Goal: Transaction & Acquisition: Purchase product/service

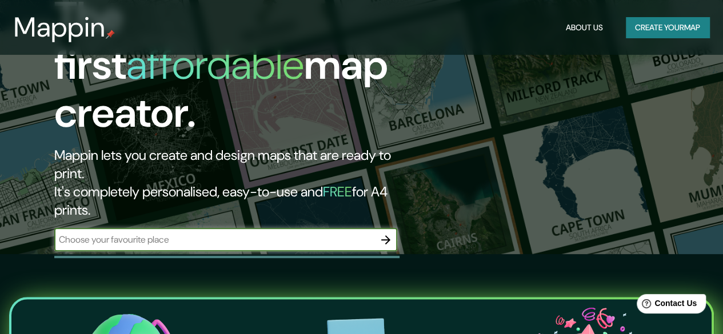
click at [269, 233] on input "text" at bounding box center [214, 239] width 320 height 13
click at [197, 233] on input "text" at bounding box center [214, 239] width 320 height 13
type input "N"
type input "[GEOGRAPHIC_DATA]"
click at [387, 229] on button "button" at bounding box center [385, 240] width 23 height 23
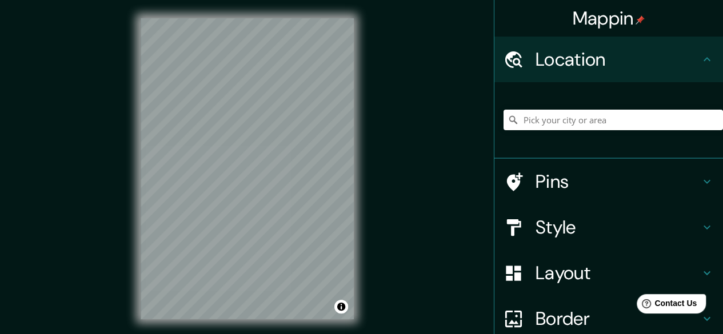
click at [457, 145] on div "Mappin Location Pins Style Layout Border Choose a border. Hint : you can make l…" at bounding box center [361, 178] width 723 height 356
click at [572, 121] on input "Pick your city or area" at bounding box center [614, 120] width 220 height 21
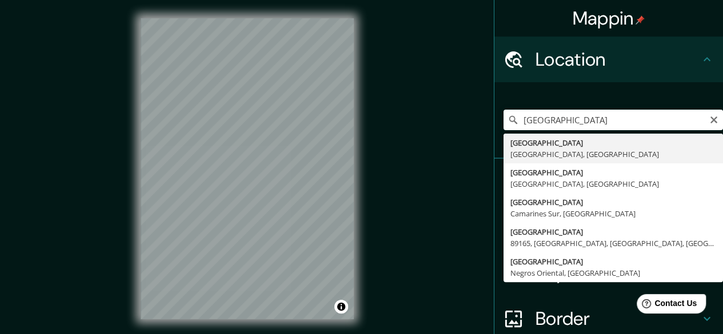
type input "[GEOGRAPHIC_DATA], [GEOGRAPHIC_DATA], [GEOGRAPHIC_DATA]"
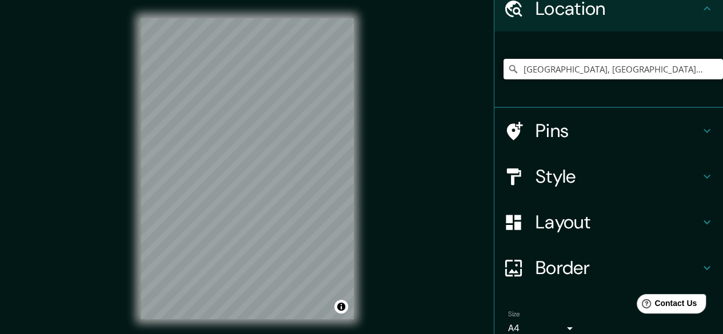
scroll to position [51, 0]
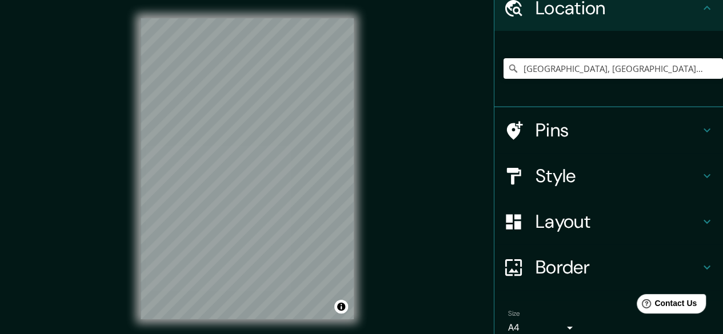
click at [590, 169] on h4 "Style" at bounding box center [618, 176] width 165 height 23
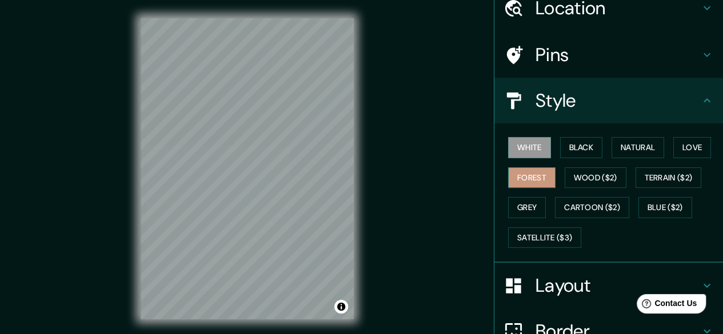
click at [527, 174] on button "Forest" at bounding box center [531, 178] width 47 height 21
click at [534, 203] on button "Grey" at bounding box center [527, 207] width 38 height 21
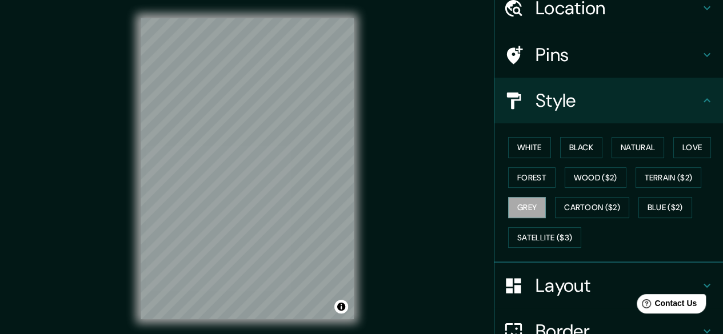
click at [598, 136] on div "White Black Natural Love Forest Wood ($2) Terrain ($2) Grey Cartoon ($2) Blue (…" at bounding box center [614, 193] width 220 height 120
click at [573, 152] on button "Black" at bounding box center [581, 147] width 43 height 21
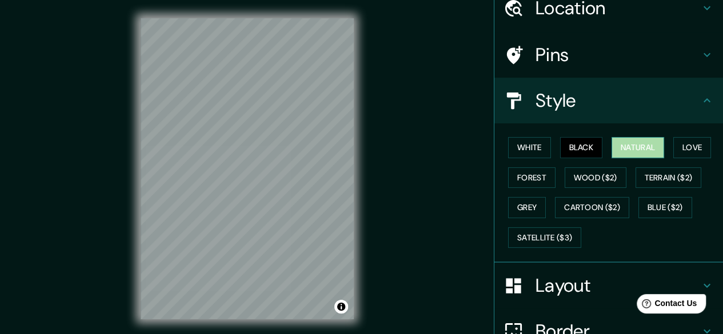
click at [612, 144] on button "Natural" at bounding box center [638, 147] width 53 height 21
click at [663, 152] on div "White Black Natural Love Forest Wood ($2) Terrain ($2) Grey Cartoon ($2) Blue (…" at bounding box center [614, 193] width 220 height 120
click at [678, 152] on button "Love" at bounding box center [693, 147] width 38 height 21
click at [637, 145] on button "Natural" at bounding box center [638, 147] width 53 height 21
click at [541, 275] on h4 "Layout" at bounding box center [618, 285] width 165 height 23
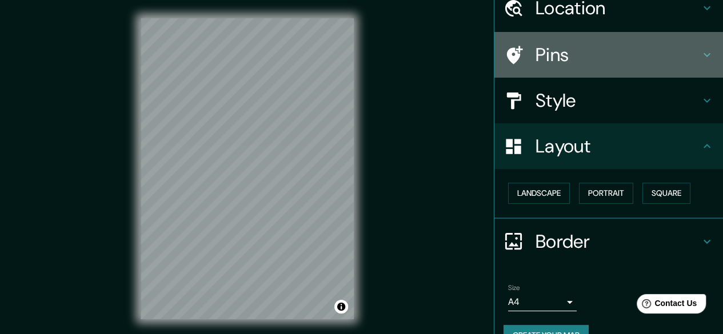
click at [568, 49] on h4 "Pins" at bounding box center [618, 54] width 165 height 23
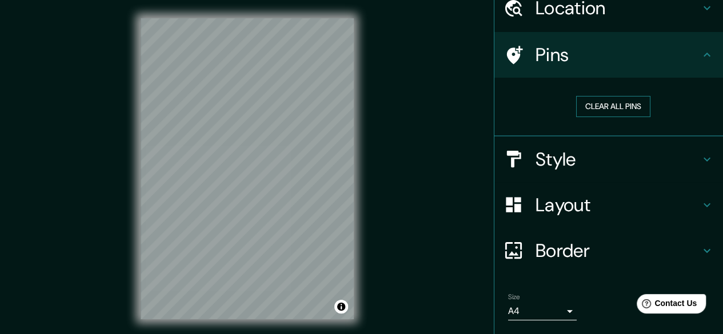
scroll to position [0, 0]
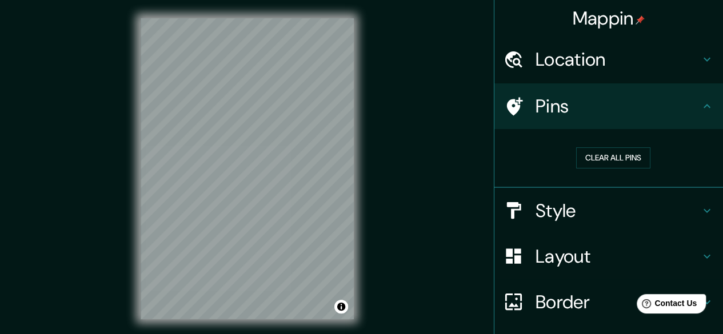
click at [609, 63] on h4 "Location" at bounding box center [618, 59] width 165 height 23
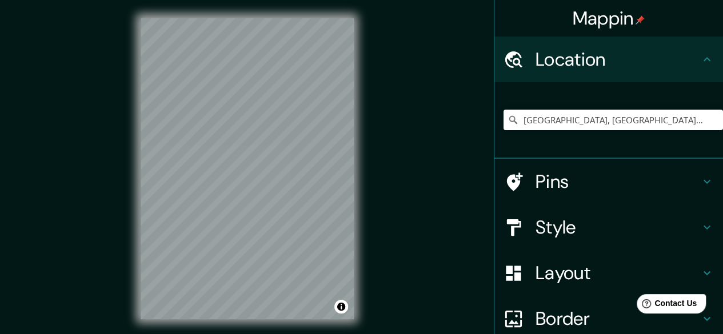
click at [560, 188] on h4 "Pins" at bounding box center [618, 181] width 165 height 23
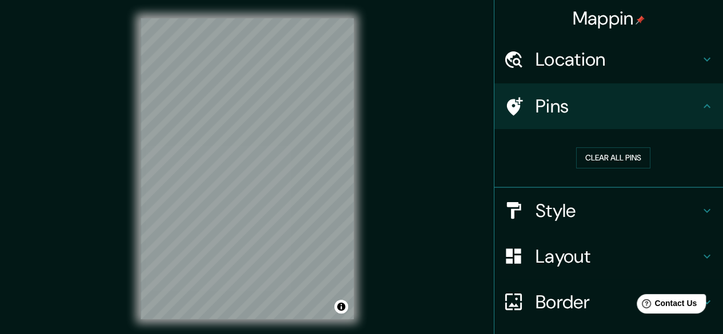
click at [552, 211] on h4 "Style" at bounding box center [618, 211] width 165 height 23
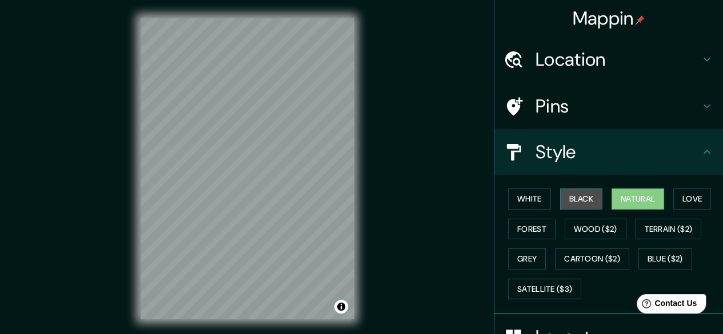
click at [579, 196] on button "Black" at bounding box center [581, 199] width 43 height 21
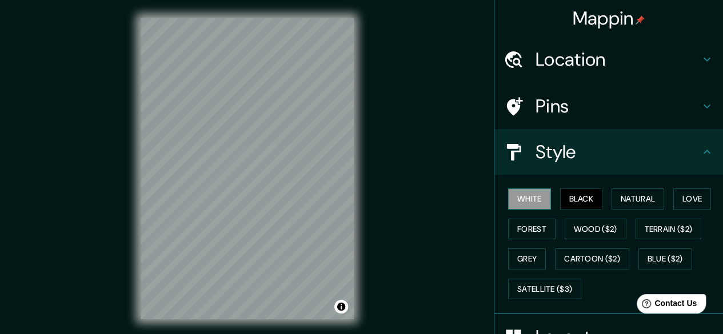
click at [526, 197] on button "White" at bounding box center [529, 199] width 43 height 21
click at [580, 196] on button "Black" at bounding box center [581, 199] width 43 height 21
click at [612, 196] on button "Natural" at bounding box center [638, 199] width 53 height 21
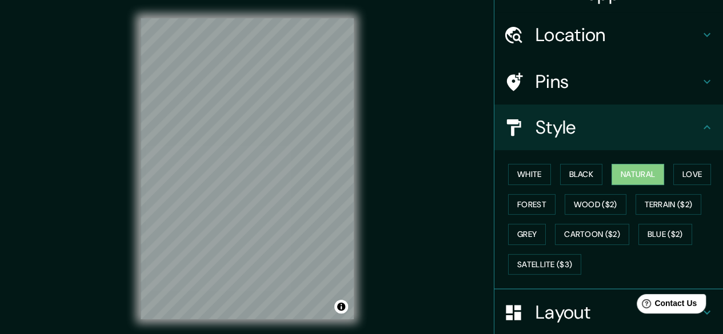
scroll to position [26, 0]
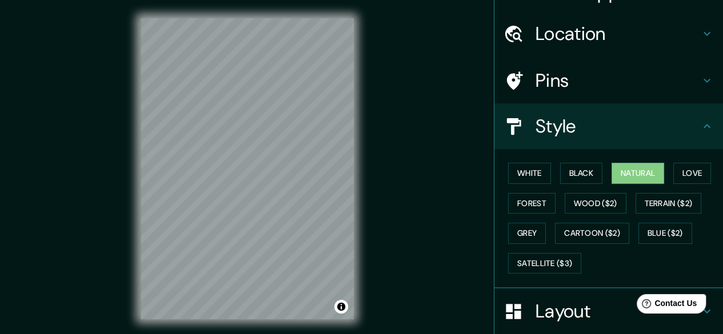
click at [609, 92] on div "Pins" at bounding box center [609, 81] width 229 height 46
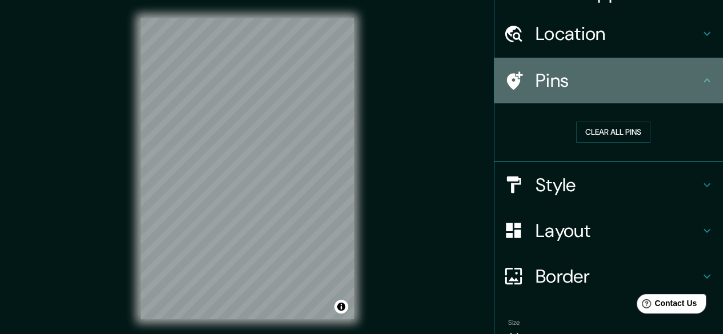
click at [551, 85] on h4 "Pins" at bounding box center [618, 80] width 165 height 23
click at [560, 71] on h4 "Pins" at bounding box center [618, 80] width 165 height 23
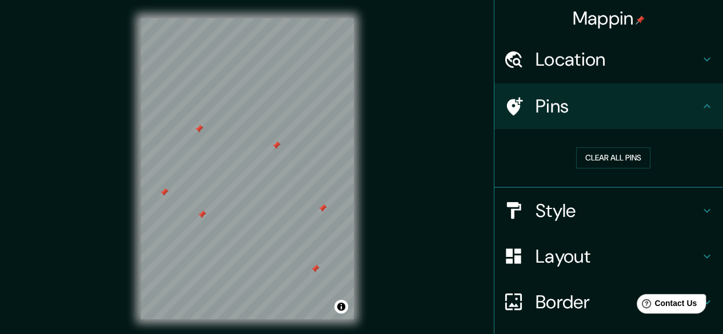
scroll to position [85, 0]
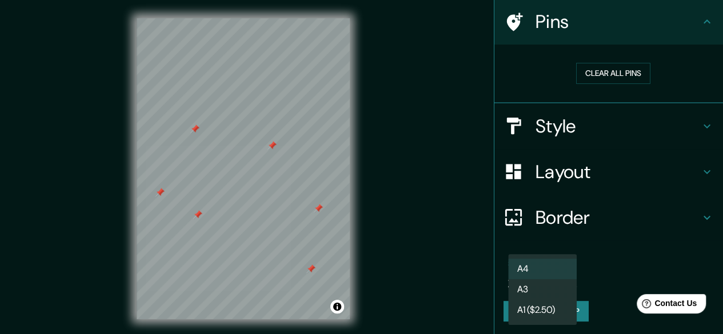
click at [540, 286] on body "Mappin Location [GEOGRAPHIC_DATA], [GEOGRAPHIC_DATA], [GEOGRAPHIC_DATA] Pins Cl…" at bounding box center [361, 167] width 723 height 334
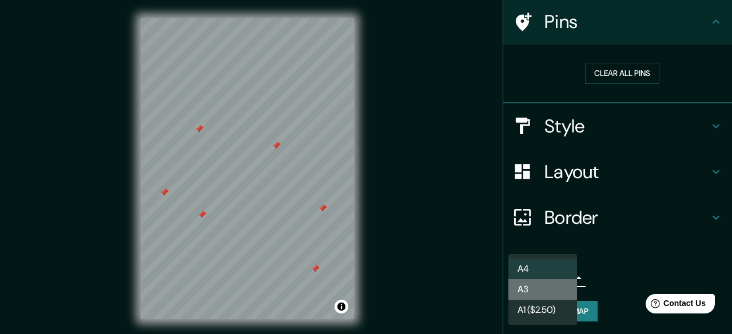
click at [540, 285] on li "A3" at bounding box center [542, 290] width 69 height 21
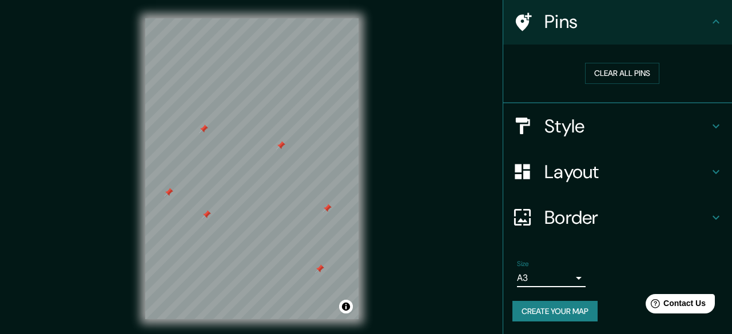
click at [541, 271] on body "Mappin Location [GEOGRAPHIC_DATA], [GEOGRAPHIC_DATA], [GEOGRAPHIC_DATA] Pins Cl…" at bounding box center [366, 167] width 732 height 334
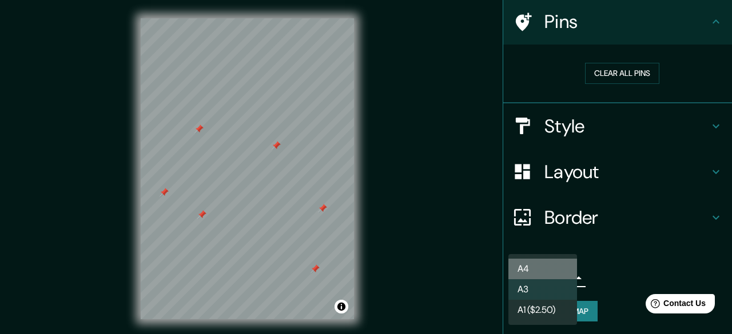
click at [534, 270] on li "A4" at bounding box center [542, 269] width 69 height 21
type input "single"
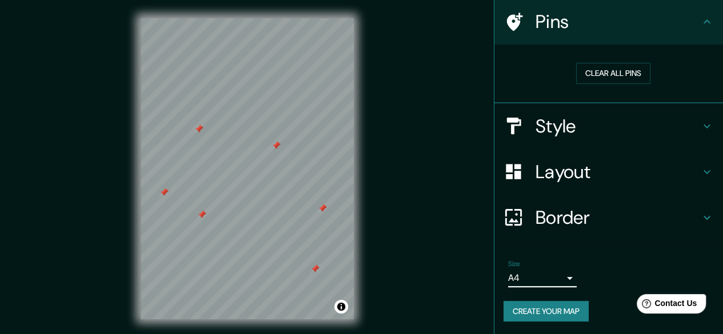
click at [532, 304] on button "Create your map" at bounding box center [546, 311] width 85 height 21
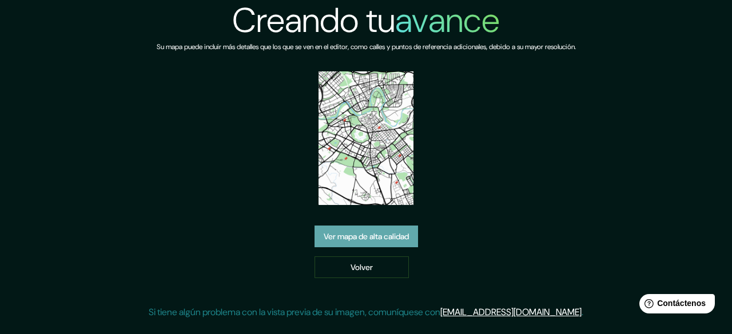
click at [358, 230] on font "Ver mapa de alta calidad" at bounding box center [366, 236] width 85 height 15
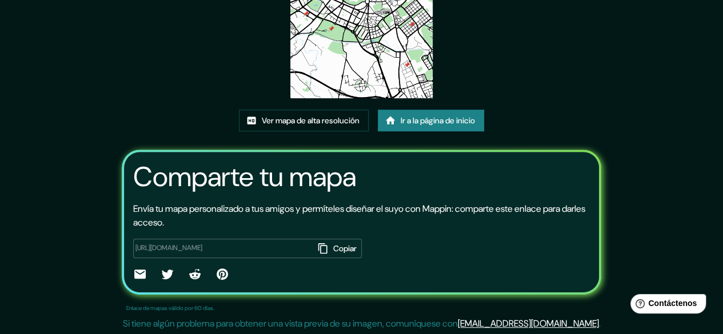
scroll to position [5, 0]
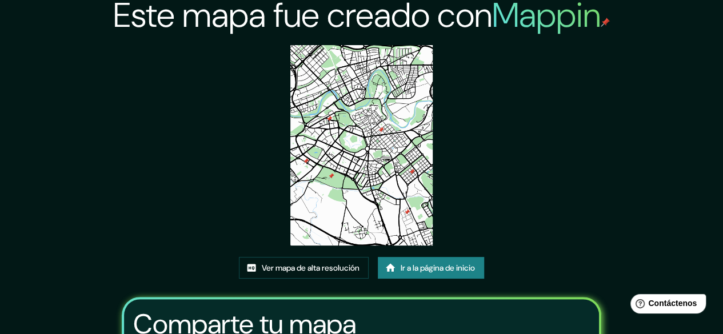
click at [337, 174] on img at bounding box center [361, 145] width 142 height 201
